Goal: Transaction & Acquisition: Purchase product/service

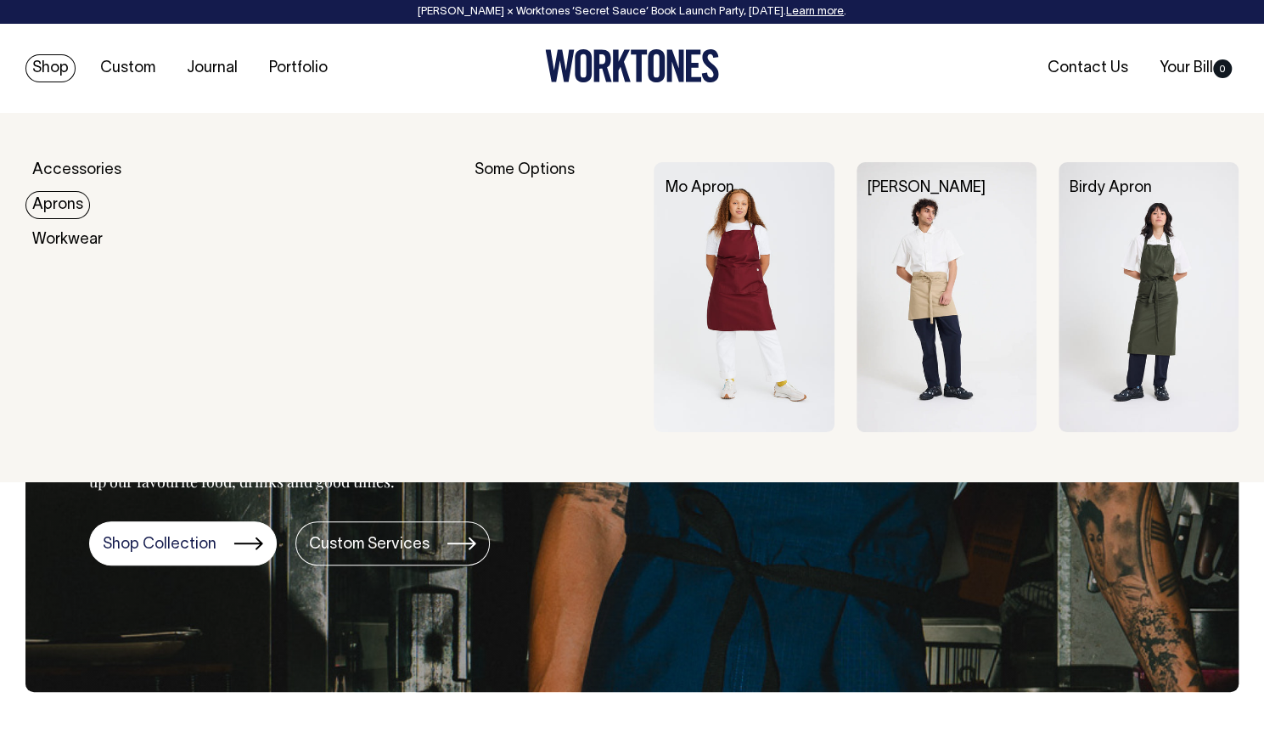
click at [59, 205] on link "Aprons" at bounding box center [57, 205] width 65 height 28
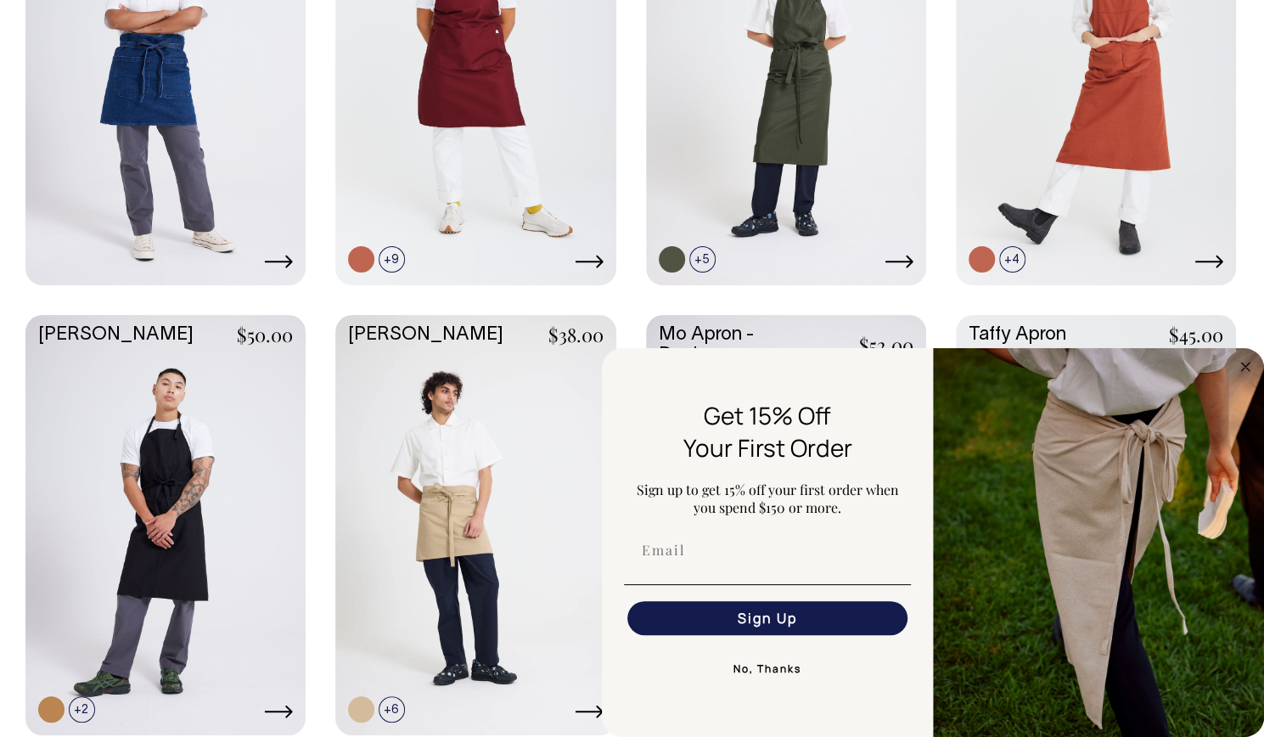
scroll to position [829, 0]
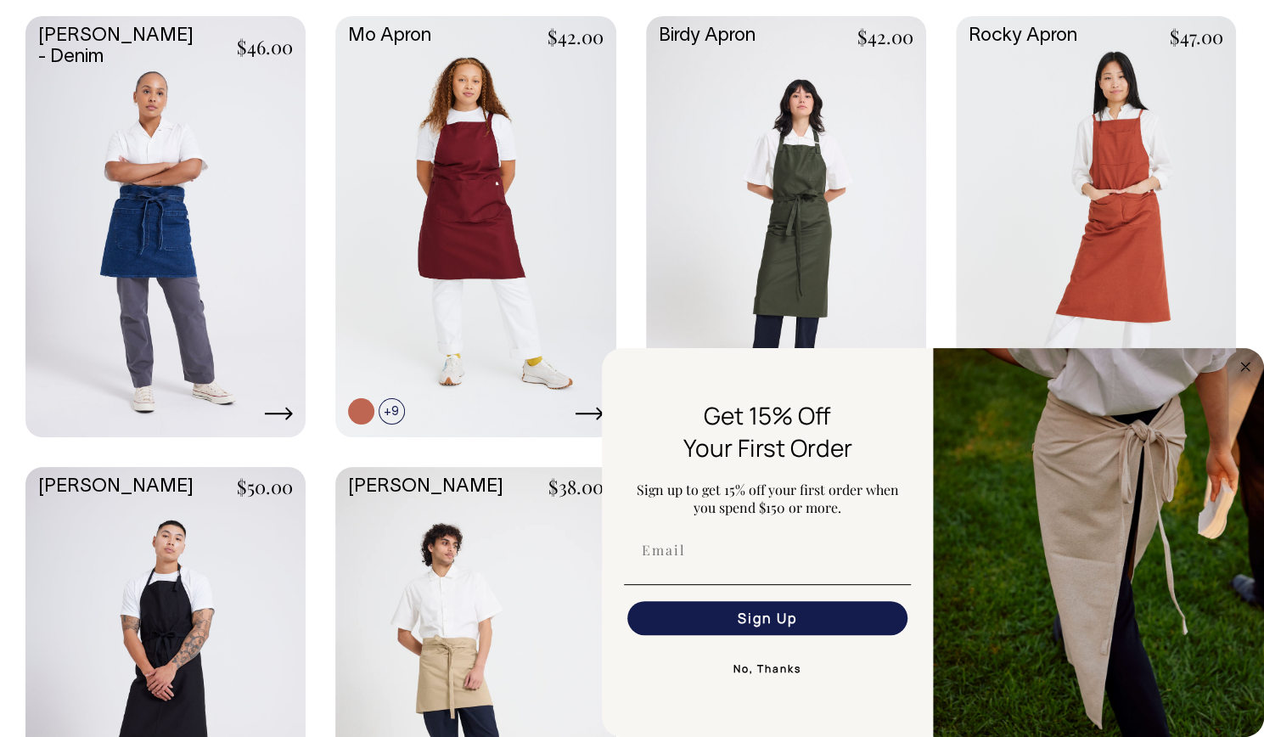
click at [799, 250] on link at bounding box center [786, 224] width 280 height 417
